Goal: Task Accomplishment & Management: Manage account settings

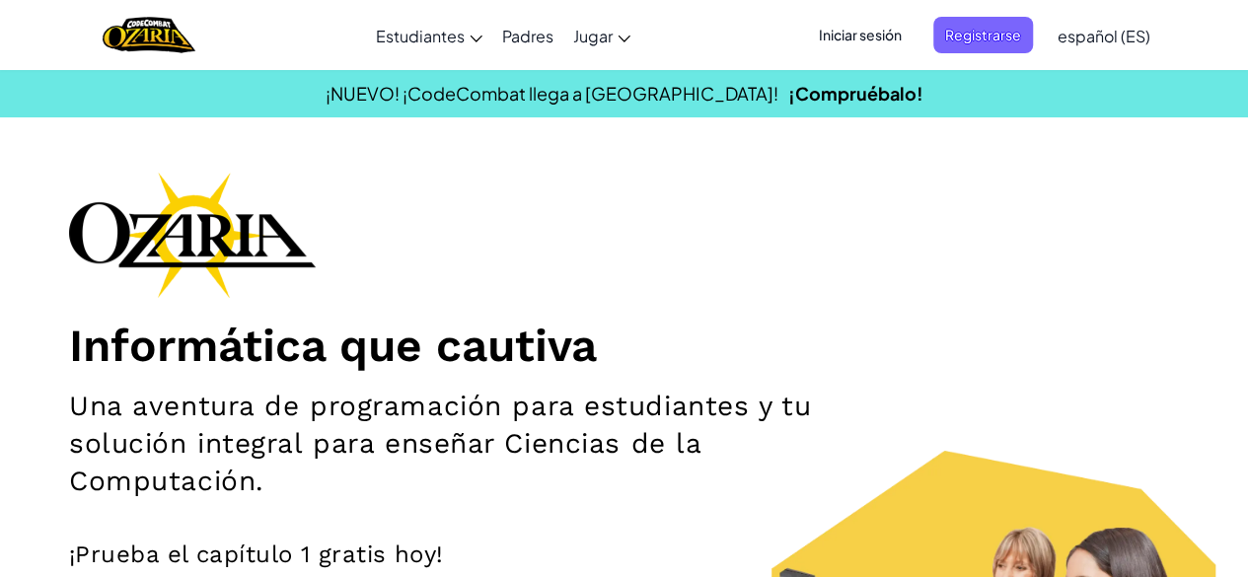
click at [848, 36] on span "Iniciar sesión" at bounding box center [860, 35] width 107 height 36
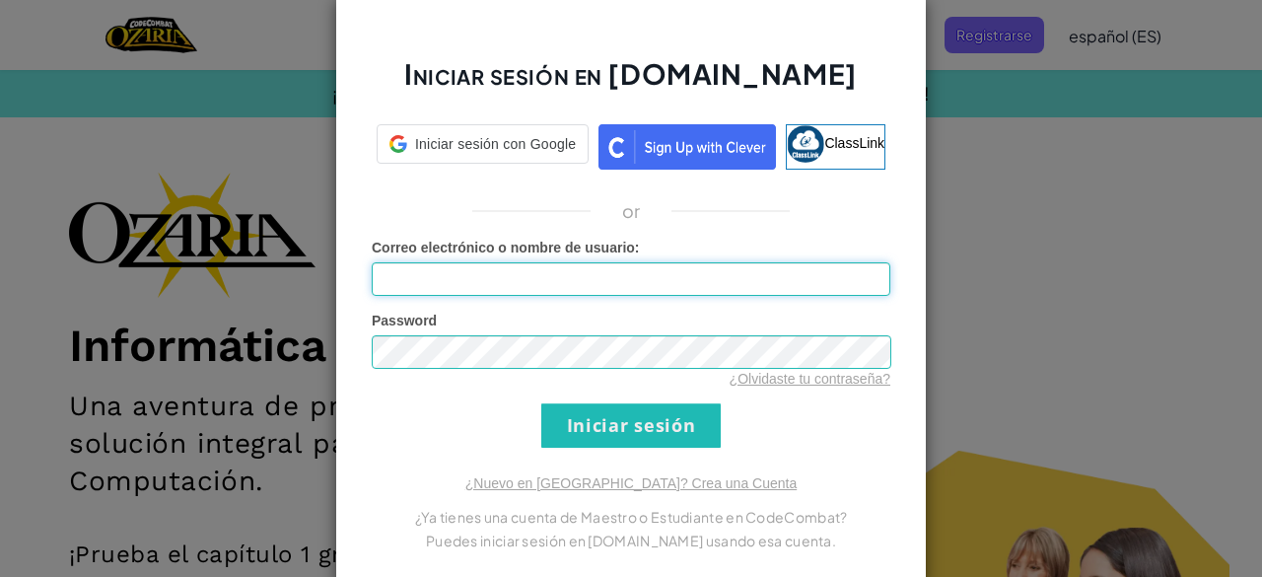
click at [597, 288] on input "Correo electrónico o nombre de usuario :" at bounding box center [631, 279] width 519 height 34
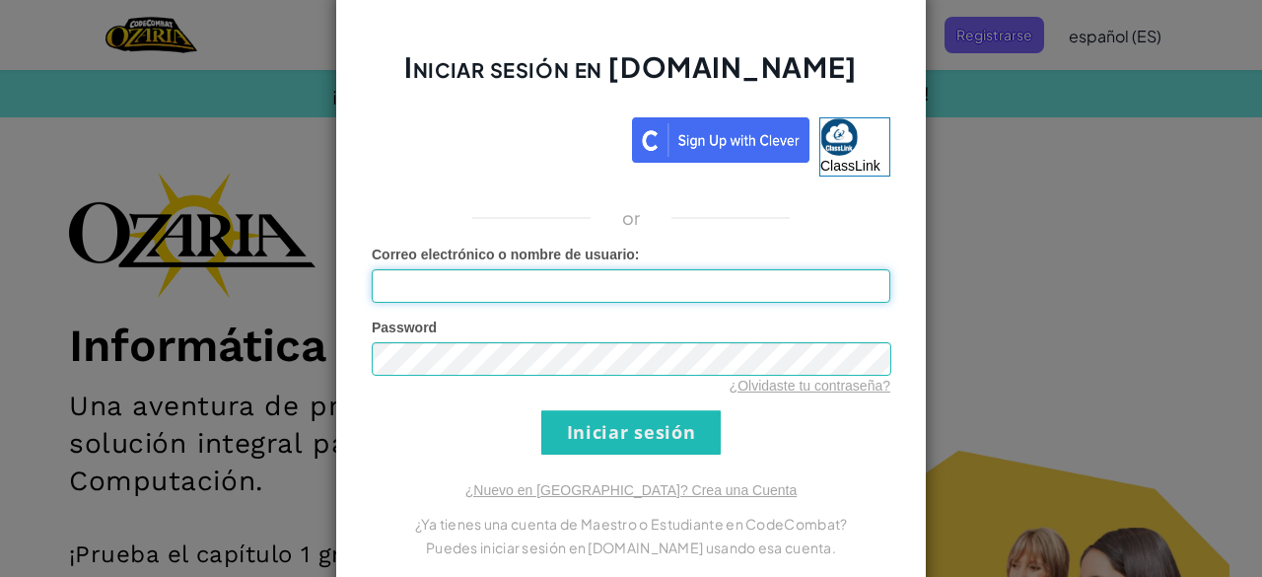
type input "[EMAIL_ADDRESS][DOMAIN_NAME]"
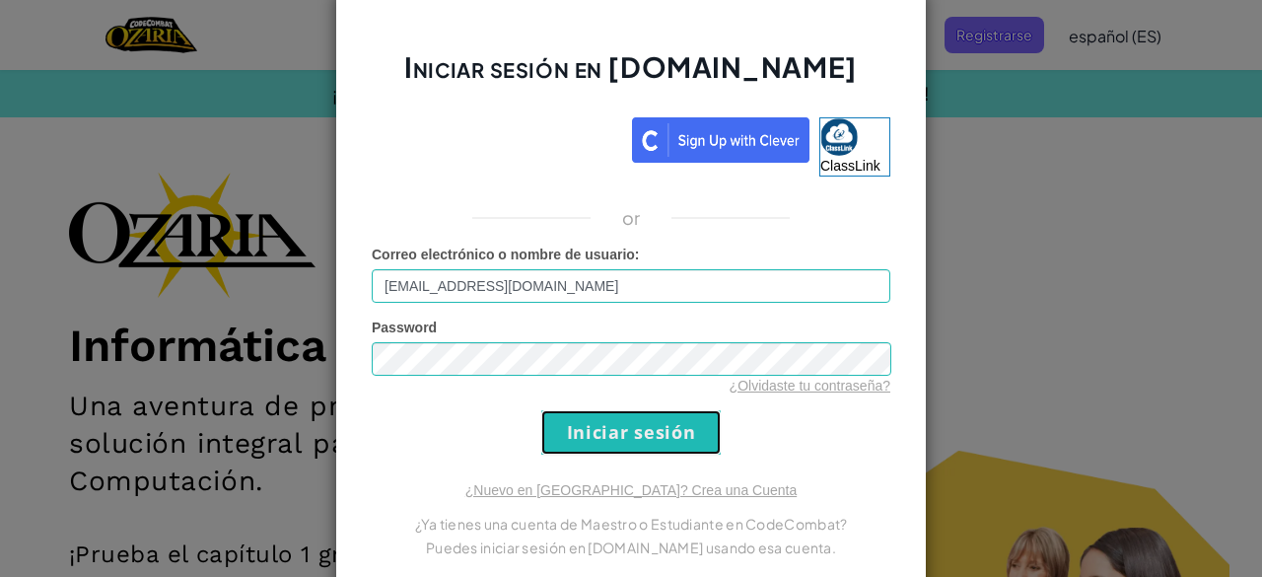
click at [638, 421] on input "Iniciar sesión" at bounding box center [631, 432] width 180 height 44
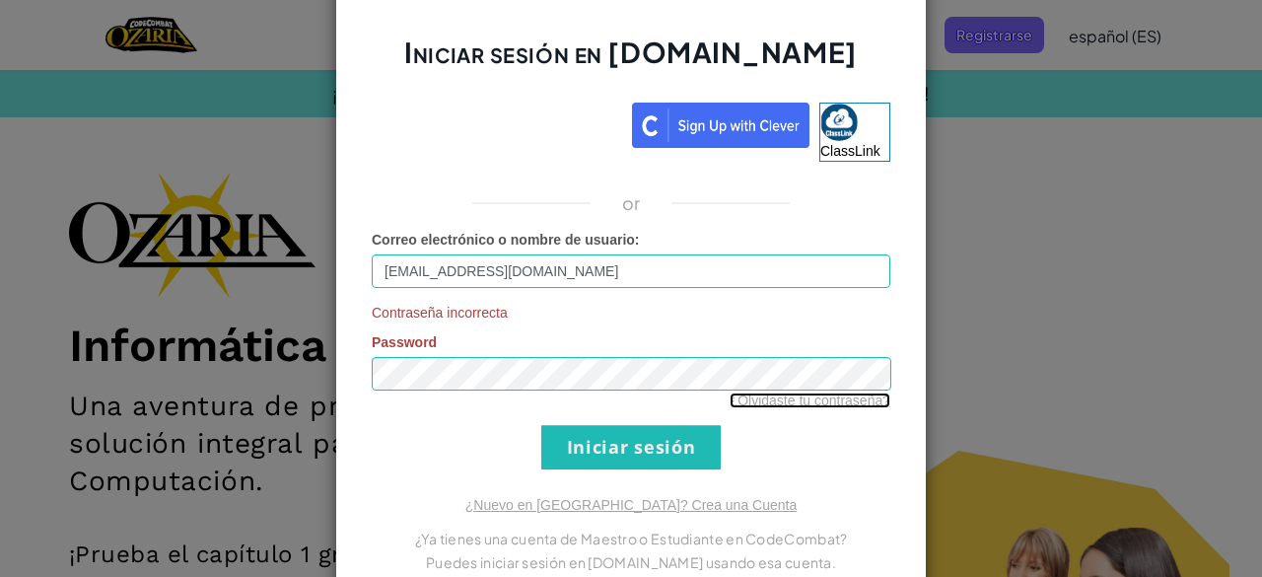
click at [801, 401] on link "¿Olvidaste tu contraseña?" at bounding box center [810, 401] width 161 height 16
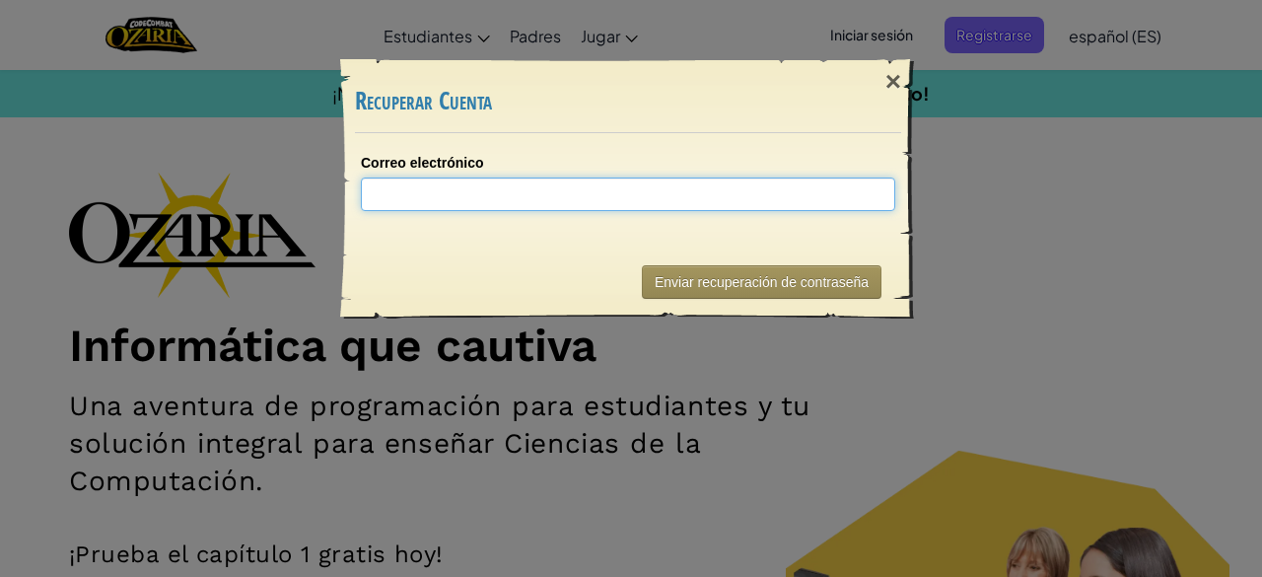
type input "A"
click at [618, 201] on input "A" at bounding box center [628, 195] width 535 height 34
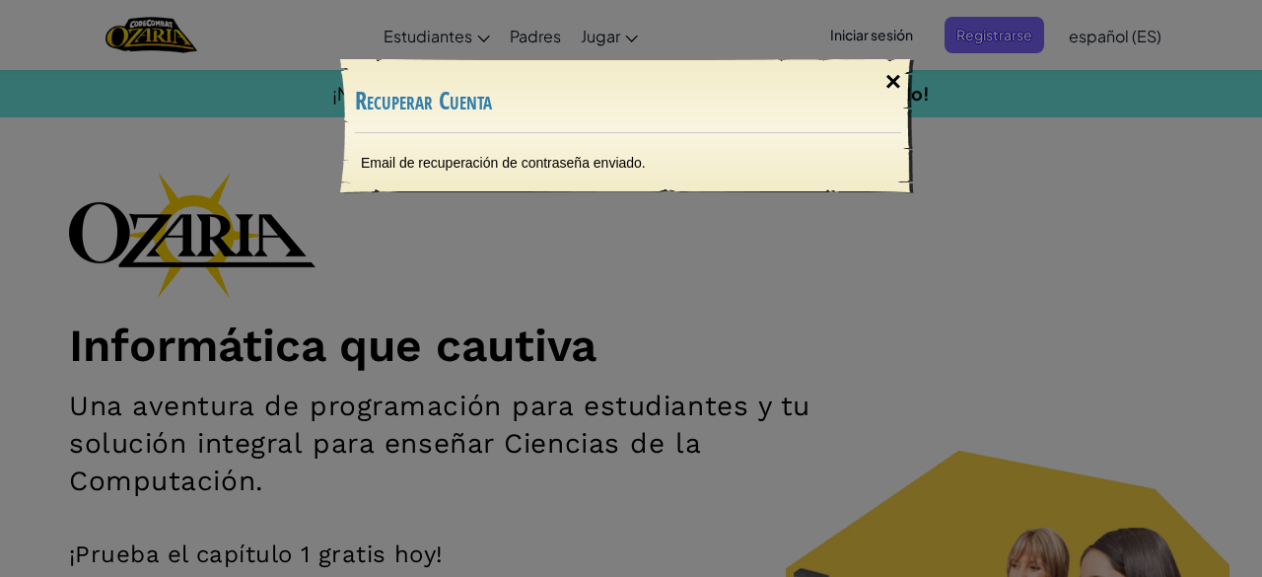
click at [899, 86] on div "×" at bounding box center [893, 81] width 45 height 57
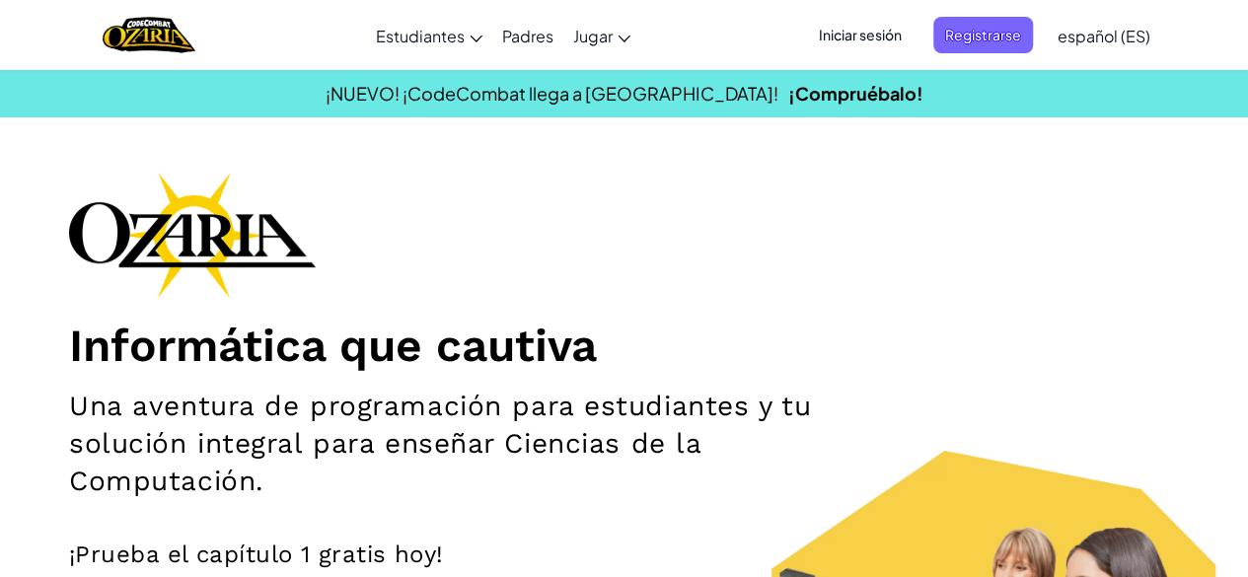
click at [885, 30] on span "Iniciar sesión" at bounding box center [860, 35] width 107 height 36
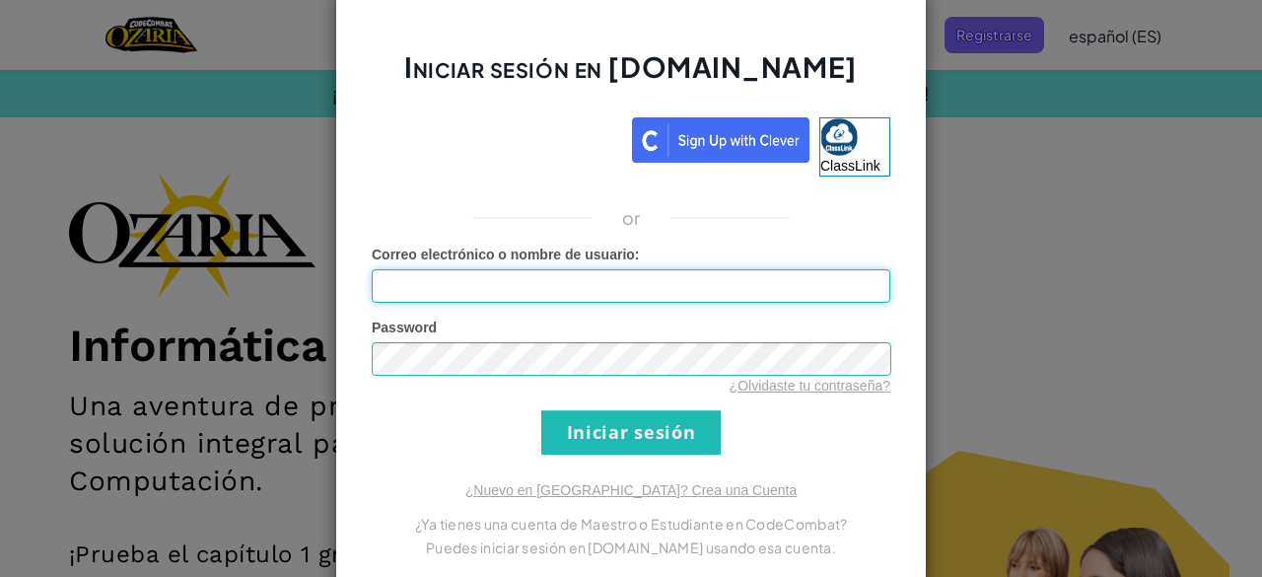
click at [676, 279] on input "Correo electrónico o nombre de usuario :" at bounding box center [631, 286] width 519 height 34
type input "[EMAIL_ADDRESS][DOMAIN_NAME]"
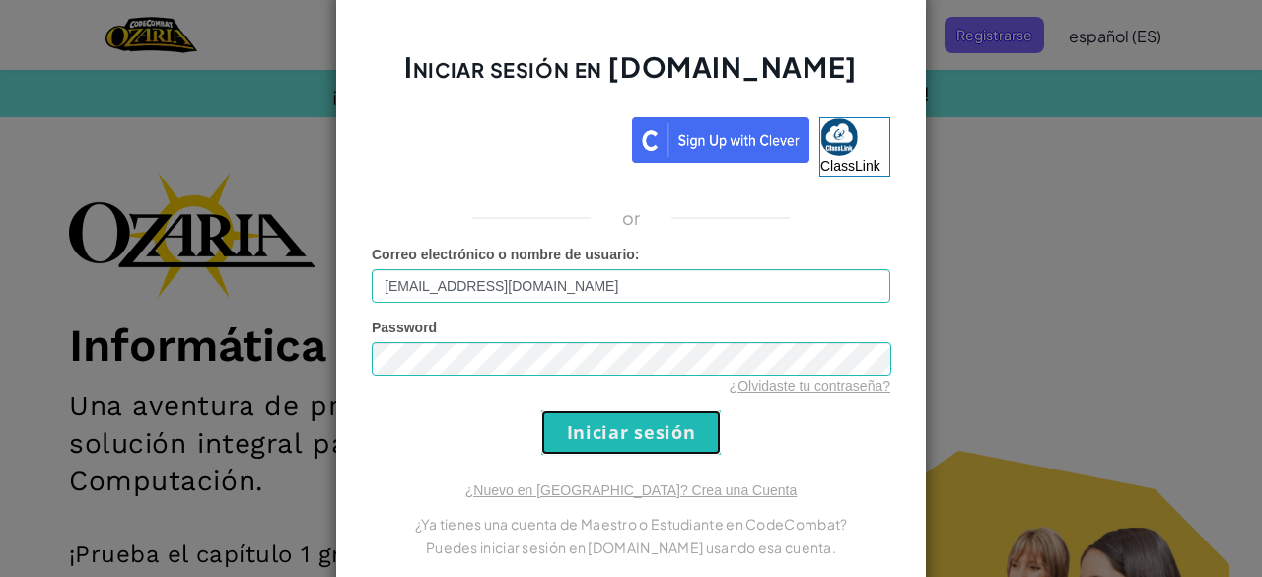
click at [622, 447] on input "Iniciar sesión" at bounding box center [631, 432] width 180 height 44
